Goal: Transaction & Acquisition: Purchase product/service

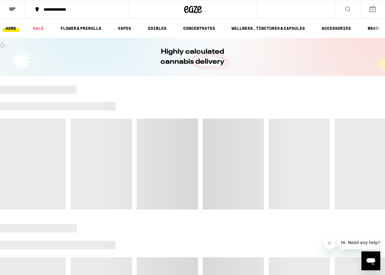
click at [79, 11] on div "**********" at bounding box center [81, 9] width 80 height 4
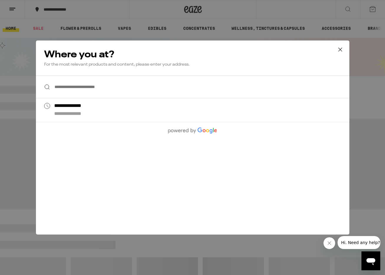
click at [70, 91] on input "**********" at bounding box center [193, 86] width 314 height 23
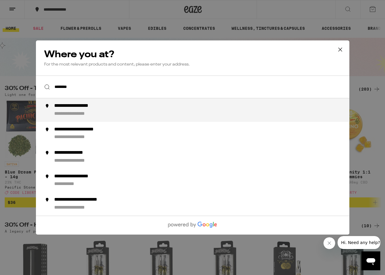
click at [73, 111] on div "**********" at bounding box center [204, 110] width 301 height 14
type input "**********"
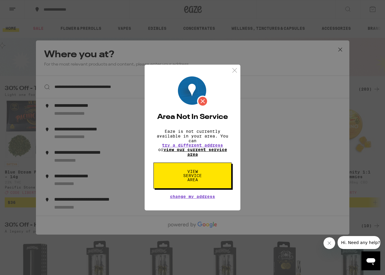
click at [210, 148] on link "view our current service area" at bounding box center [196, 151] width 64 height 9
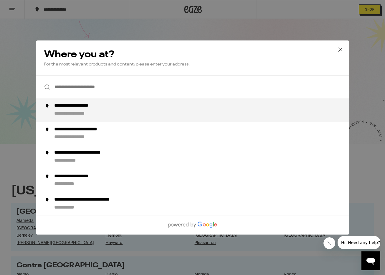
click at [211, 114] on div "**********" at bounding box center [204, 110] width 301 height 14
type input "**********"
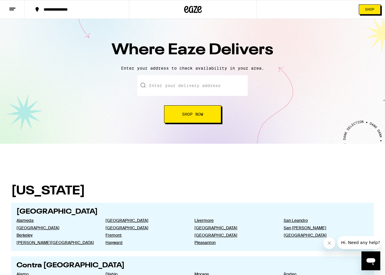
click at [212, 87] on input "text" at bounding box center [192, 85] width 111 height 21
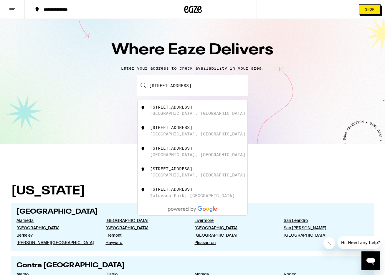
click at [210, 113] on div "2839 Pacific Avenue San Francisco, CA" at bounding box center [202, 110] width 105 height 11
type input "2839 Pacific Avenue, San Francisco, CA"
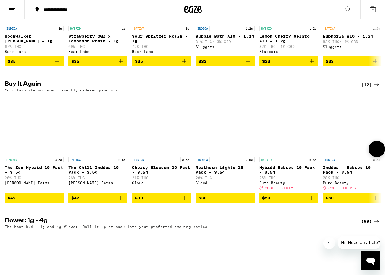
scroll to position [543, 0]
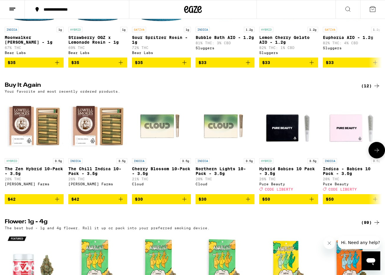
click at [56, 203] on icon "Add to bag" at bounding box center [57, 198] width 7 height 7
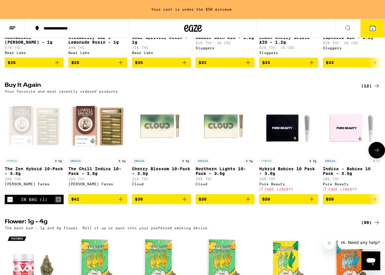
click at [118, 203] on icon "Add to bag" at bounding box center [120, 198] width 7 height 7
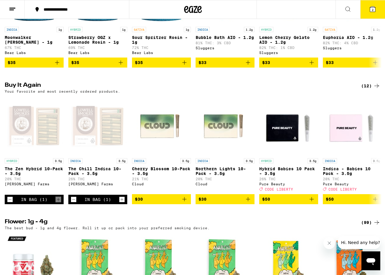
click at [374, 89] on icon at bounding box center [376, 85] width 7 height 7
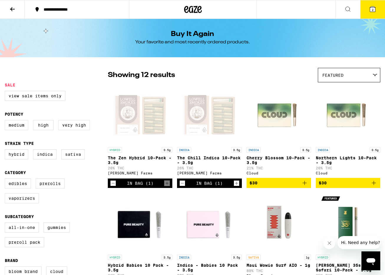
click at [345, 9] on icon at bounding box center [348, 9] width 7 height 7
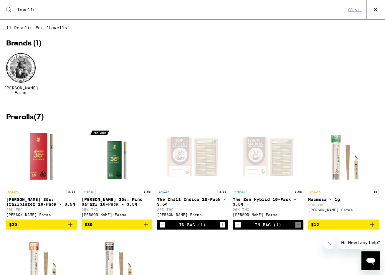
type input "lowells"
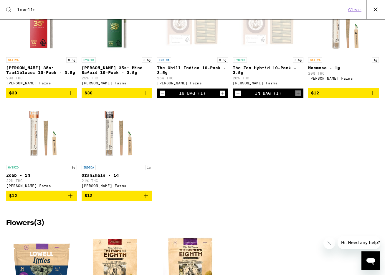
scroll to position [125, 0]
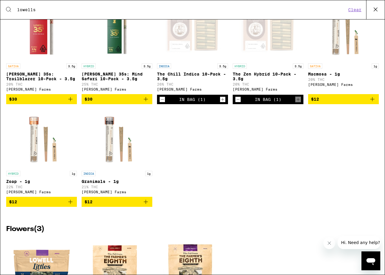
click at [147, 103] on icon "Add to bag" at bounding box center [145, 99] width 7 height 7
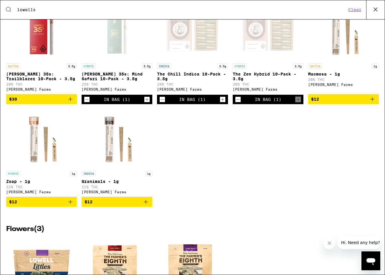
click at [381, 10] on button at bounding box center [375, 9] width 19 height 19
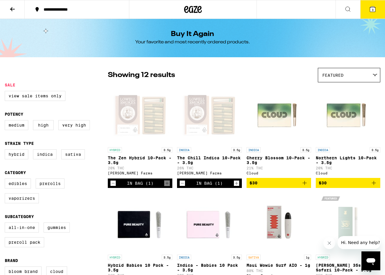
click at [373, 13] on button "3" at bounding box center [373, 9] width 25 height 18
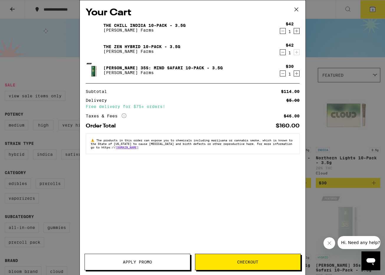
click at [243, 263] on span "Checkout" at bounding box center [247, 262] width 21 height 4
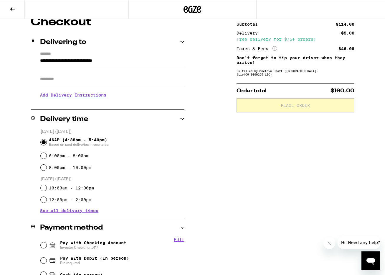
scroll to position [150, 0]
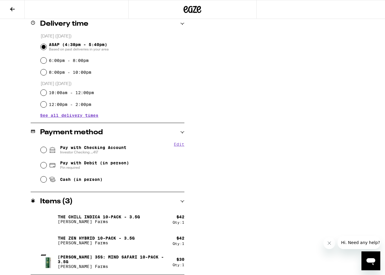
click at [124, 149] on span "Pay with Checking Account Investor Checking ...417" at bounding box center [93, 149] width 66 height 9
click at [47, 149] on input "Pay with Checking Account Investor Checking ...417" at bounding box center [44, 150] width 6 height 6
radio input "true"
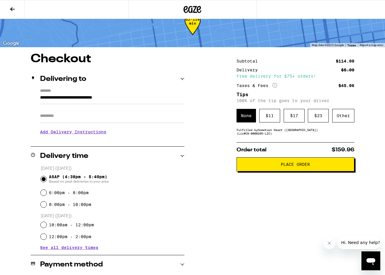
scroll to position [11, 0]
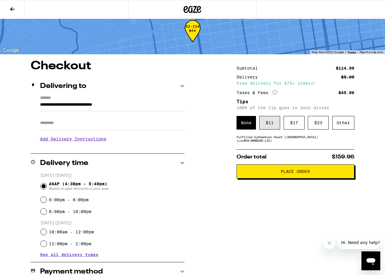
click at [266, 128] on div "$ 11" at bounding box center [269, 123] width 21 height 14
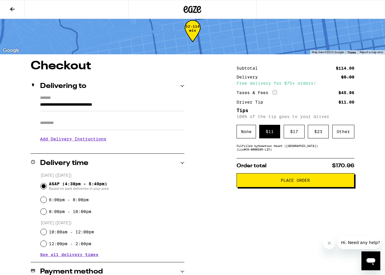
click at [262, 185] on button "Place Order" at bounding box center [296, 180] width 118 height 14
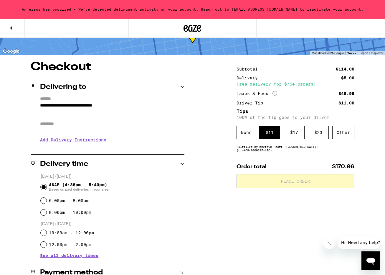
scroll to position [17, 0]
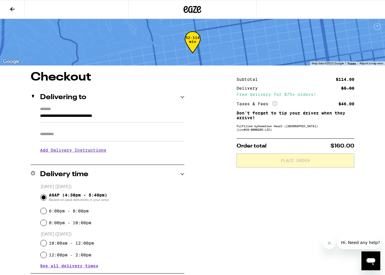
scroll to position [150, 0]
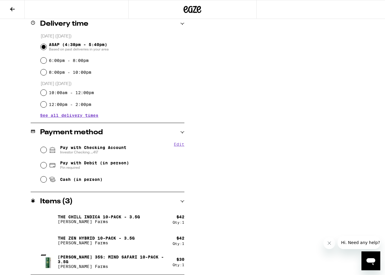
click at [103, 149] on span "Pay with Checking Account Investor Checking ...417" at bounding box center [93, 149] width 66 height 9
click at [47, 149] on input "Pay with Checking Account Investor Checking ...417" at bounding box center [44, 150] width 6 height 6
radio input "true"
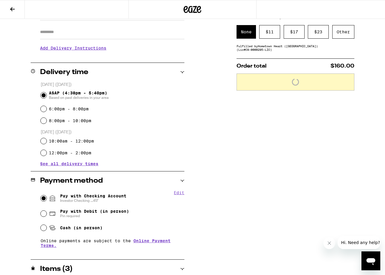
scroll to position [32, 0]
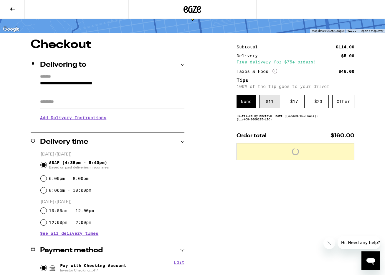
click at [270, 101] on div "$ 11" at bounding box center [269, 102] width 21 height 14
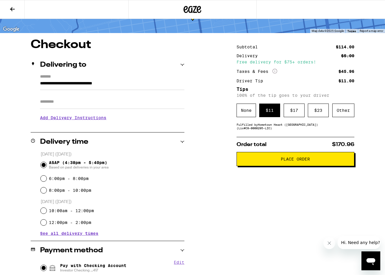
click at [266, 161] on span "Place Order" at bounding box center [296, 159] width 108 height 4
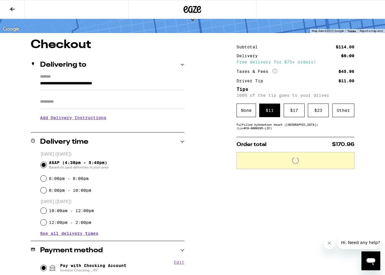
scroll to position [51, 0]
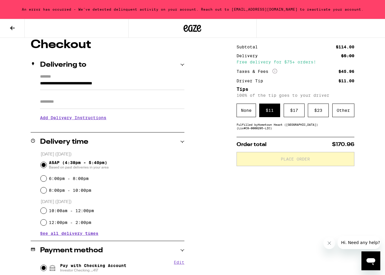
click at [241, 11] on div "An error has occurred - We've detected delinquent activity on your account. Rea…" at bounding box center [192, 9] width 385 height 19
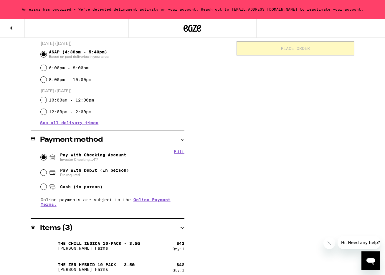
click at [81, 174] on span "Pin required" at bounding box center [94, 174] width 69 height 5
click at [47, 174] on input "Pay with Debit (in person) Pin required" at bounding box center [44, 172] width 6 height 6
radio input "true"
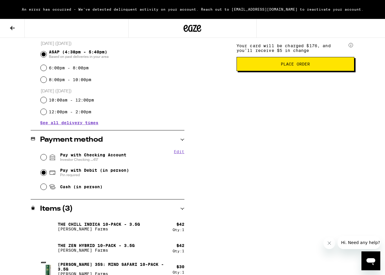
click at [284, 66] on span "Place Order" at bounding box center [295, 64] width 29 height 4
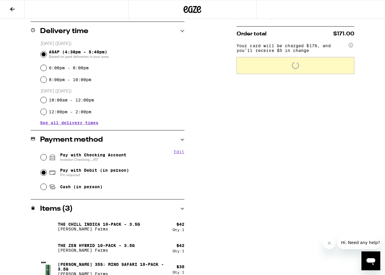
scroll to position [141, 0]
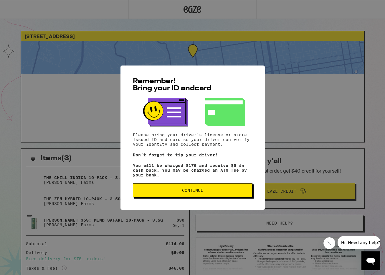
click at [189, 196] on button "Continue" at bounding box center [193, 190] width 120 height 14
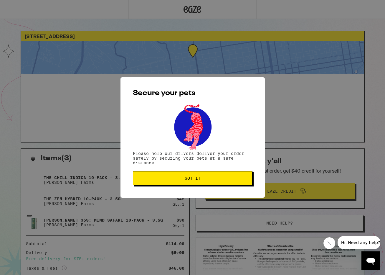
click at [189, 195] on div "Secure your pets Please help our drivers deliver your order safely by securing …" at bounding box center [193, 137] width 144 height 120
click at [194, 178] on span "Got it" at bounding box center [193, 178] width 16 height 4
